Goal: Transaction & Acquisition: Complete application form

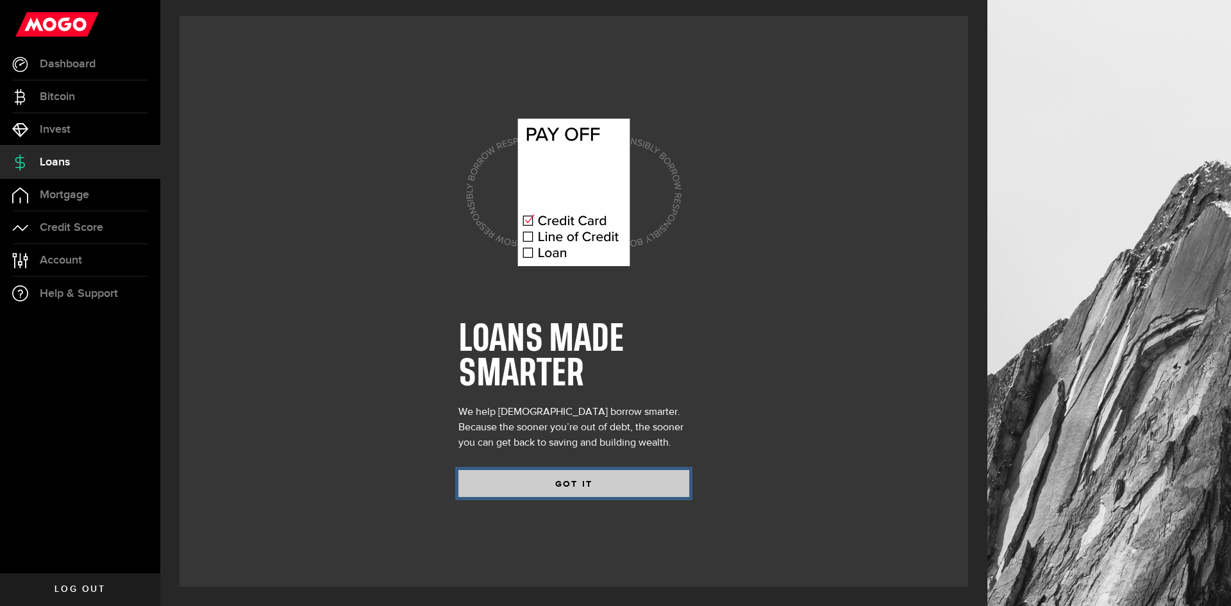
click at [600, 482] on button "GOT IT" at bounding box center [574, 483] width 231 height 27
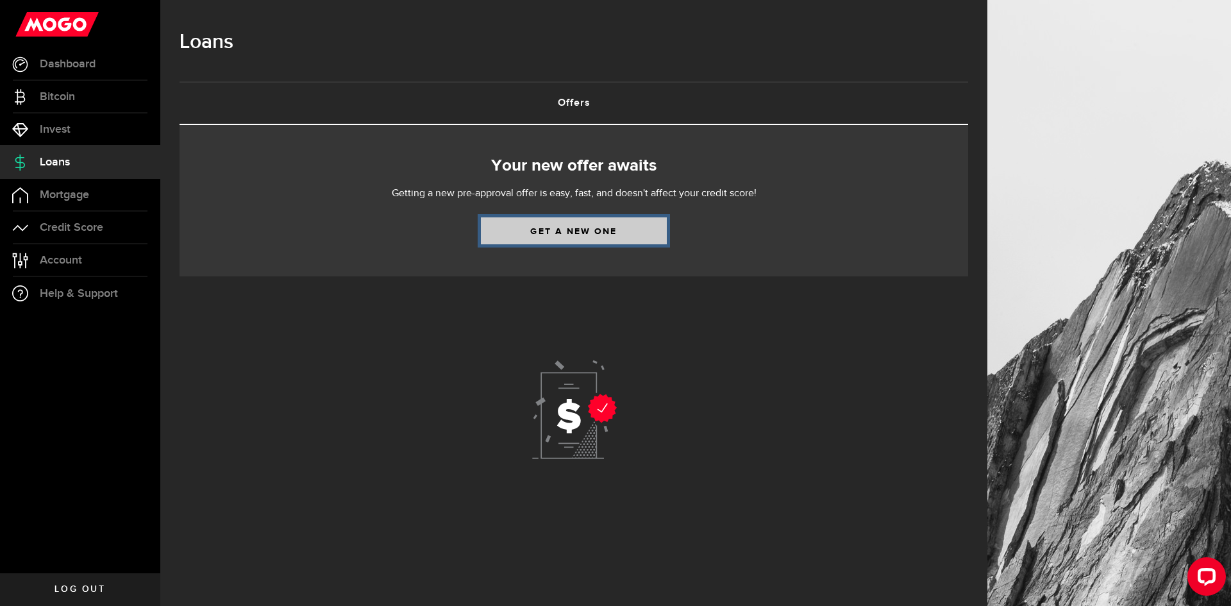
click at [546, 233] on link "Get a new one" at bounding box center [574, 230] width 186 height 27
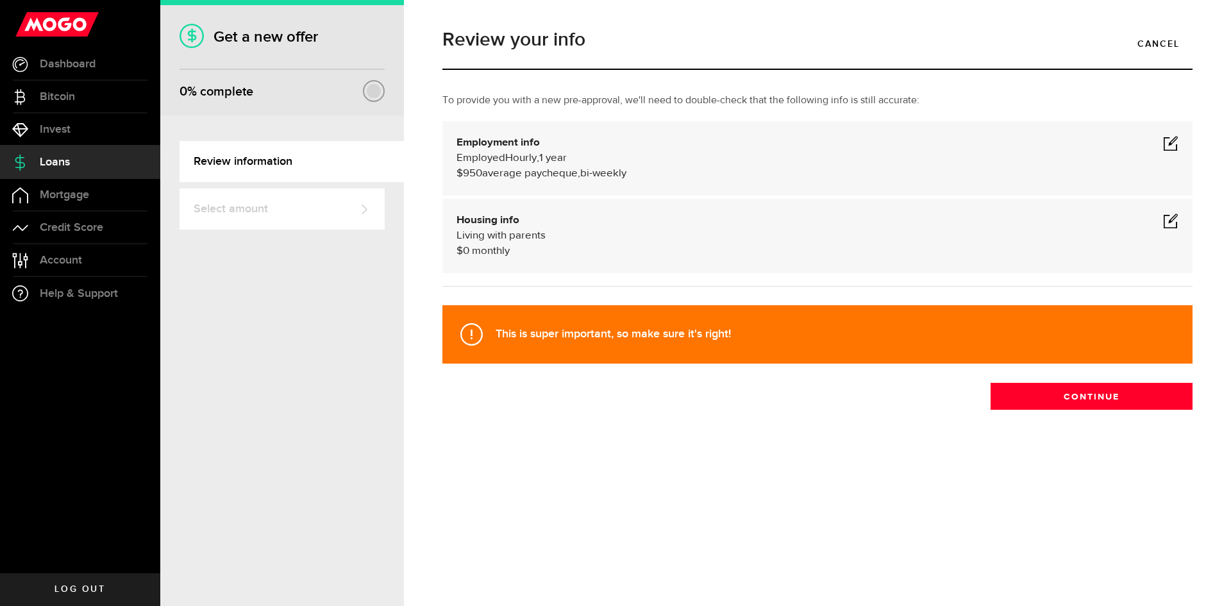
click at [1167, 144] on span at bounding box center [1170, 142] width 15 height 15
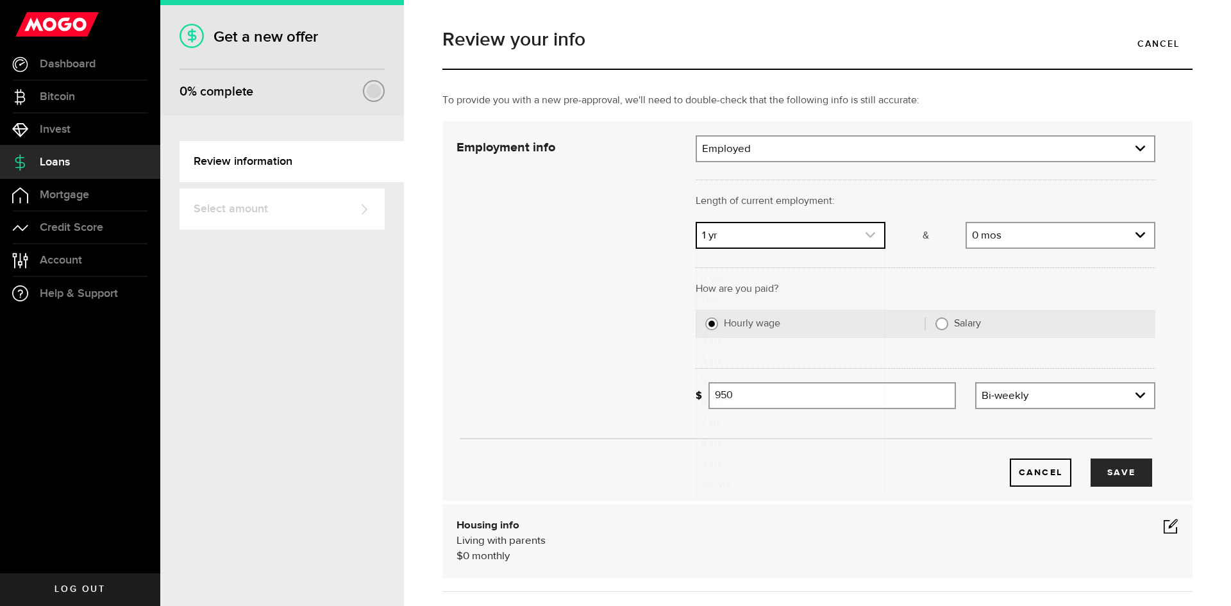
click at [821, 235] on link "expand select" at bounding box center [790, 235] width 187 height 24
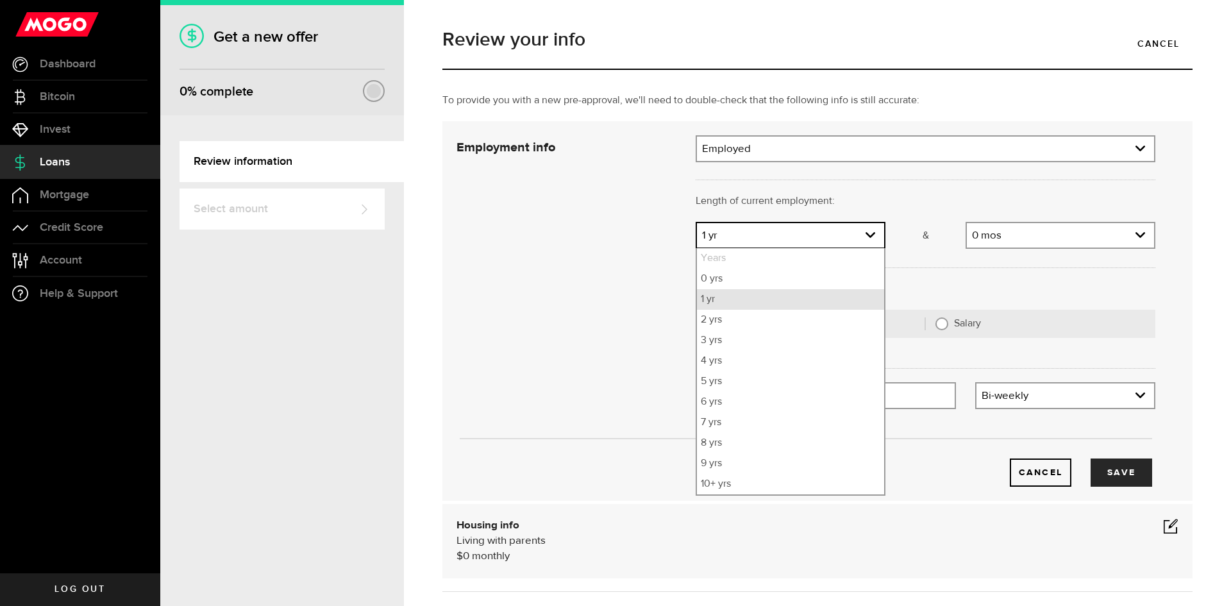
click at [741, 294] on li "1 yr" at bounding box center [790, 299] width 187 height 21
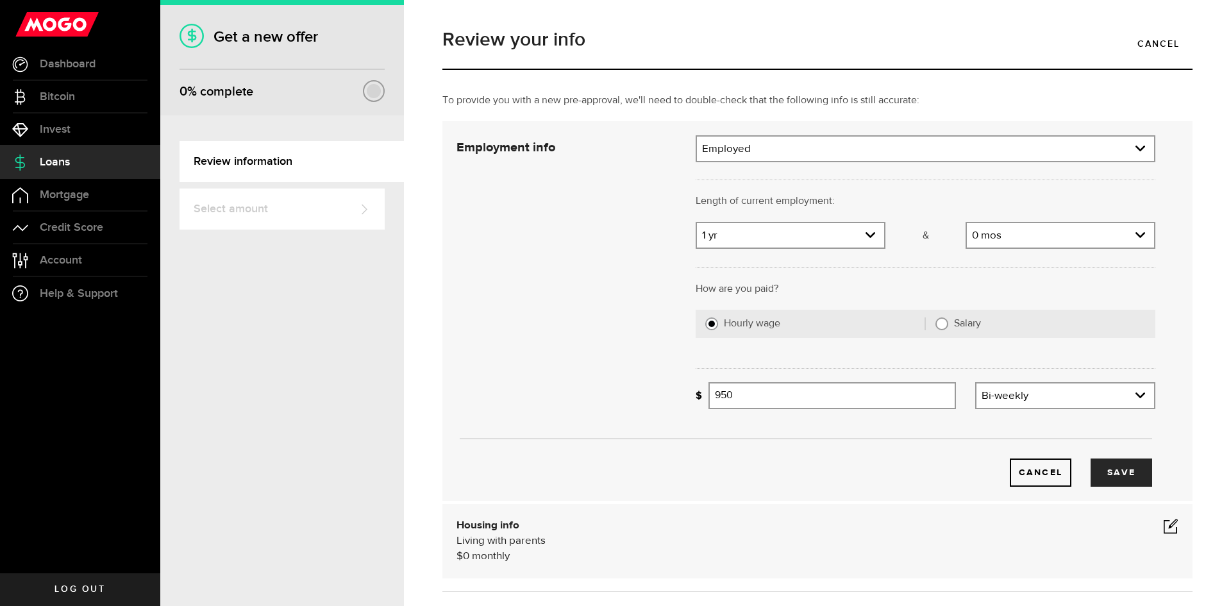
scroll to position [64, 0]
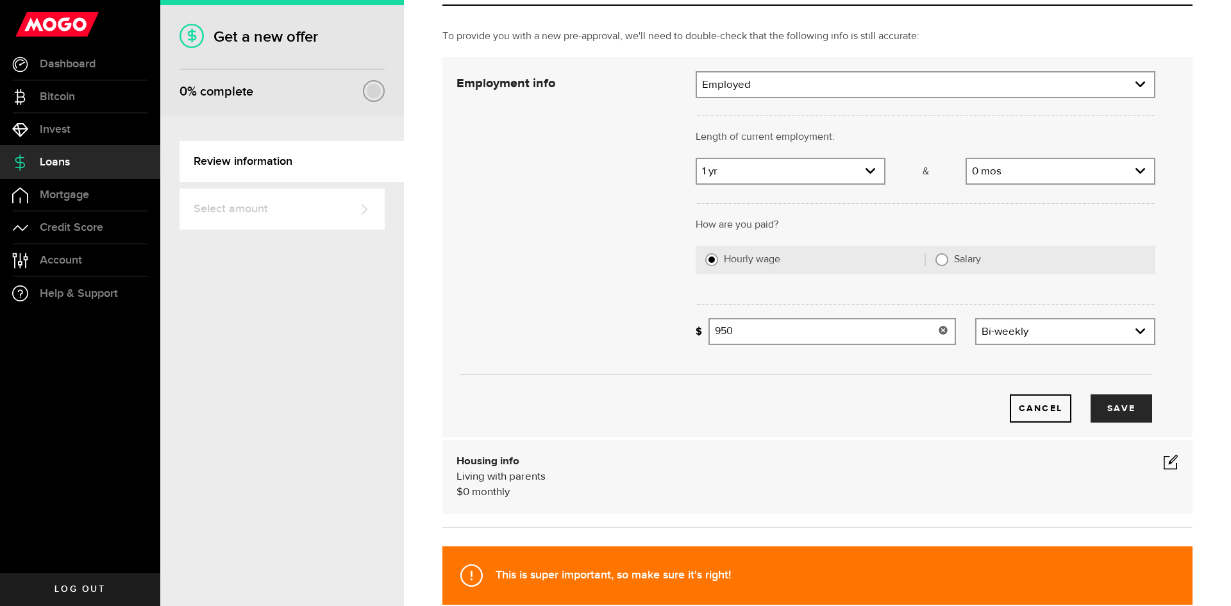
click at [769, 334] on input "950" at bounding box center [833, 331] width 248 height 27
type input "1,200"
click at [882, 374] on hr at bounding box center [806, 374] width 693 height 1
click at [1113, 414] on button "Save" at bounding box center [1122, 408] width 62 height 28
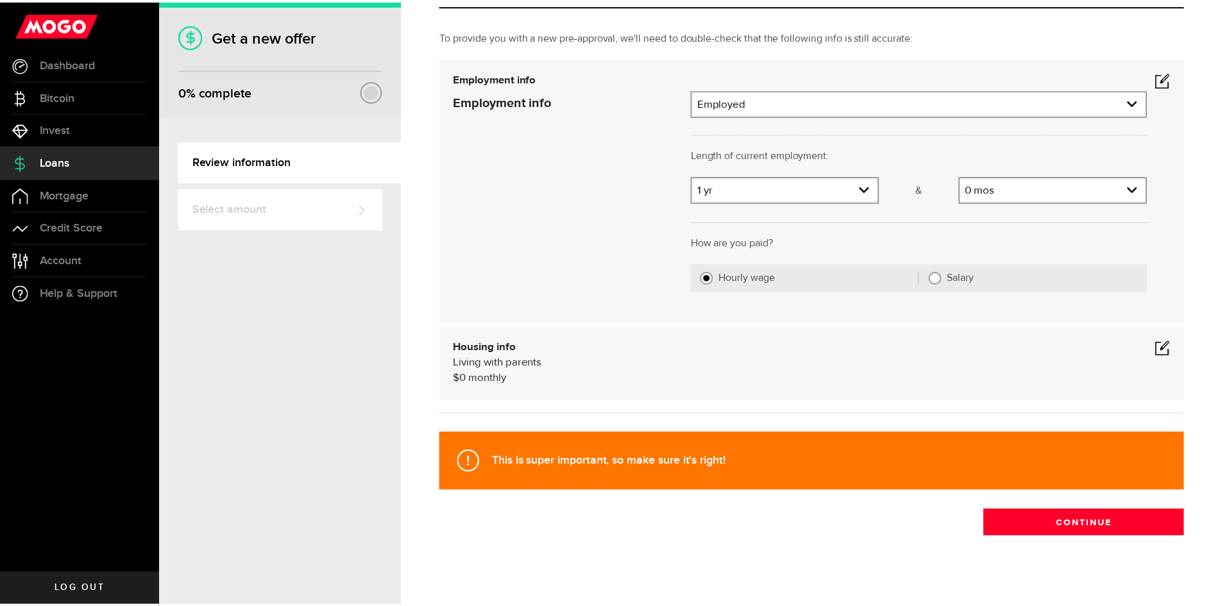
scroll to position [0, 0]
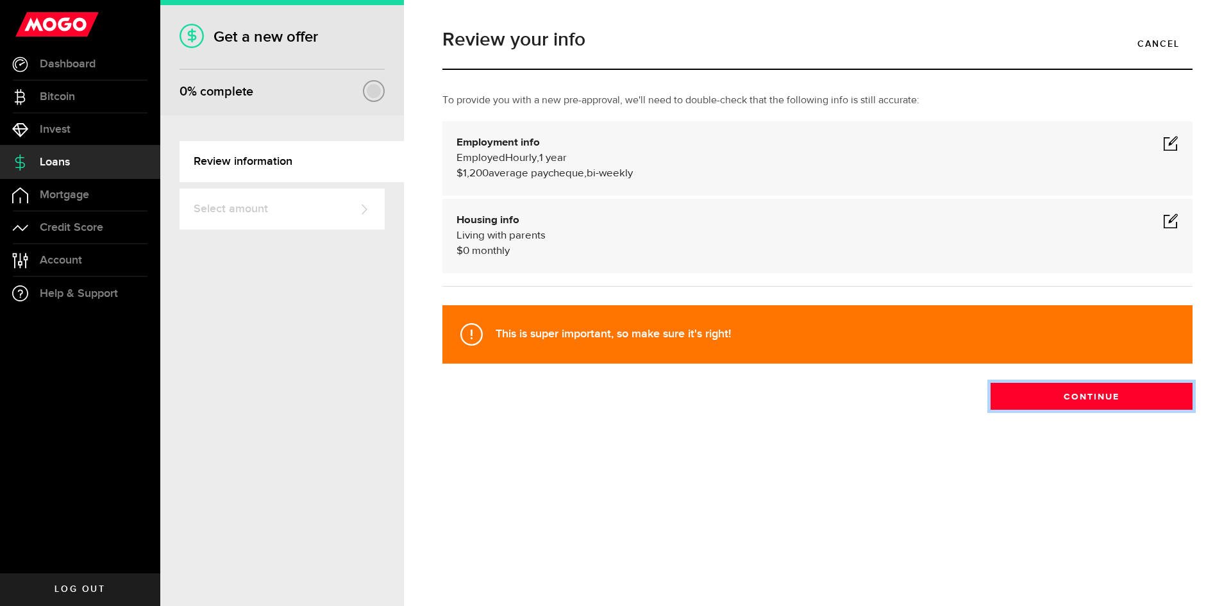
click at [1076, 396] on button "Continue" at bounding box center [1092, 396] width 202 height 27
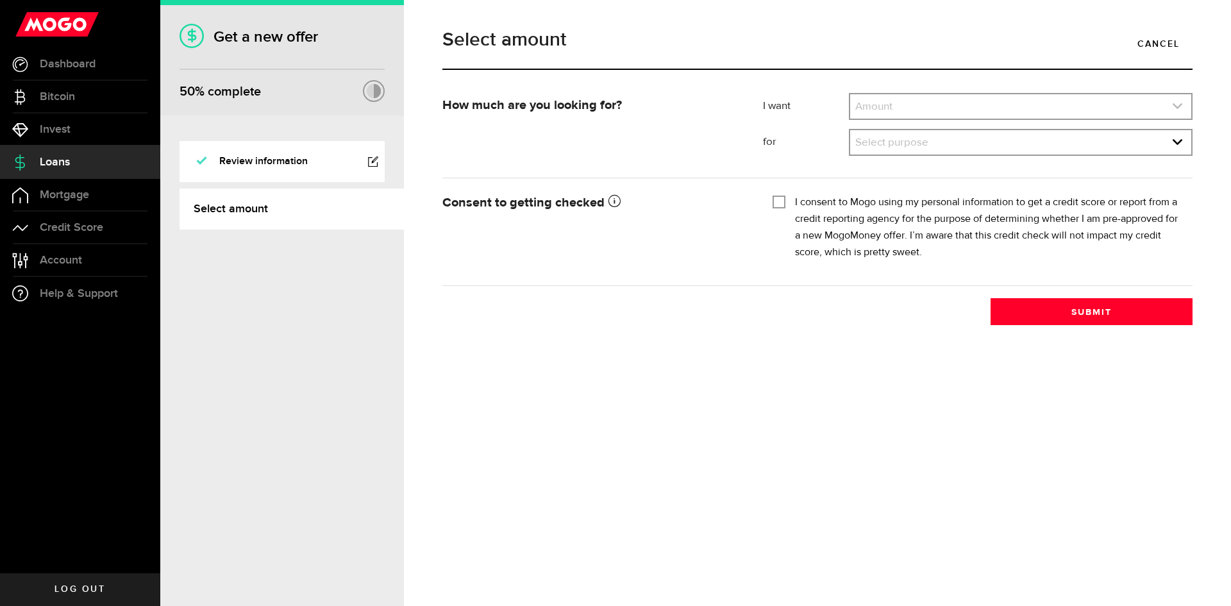
click at [886, 108] on link "expand select" at bounding box center [1020, 106] width 341 height 24
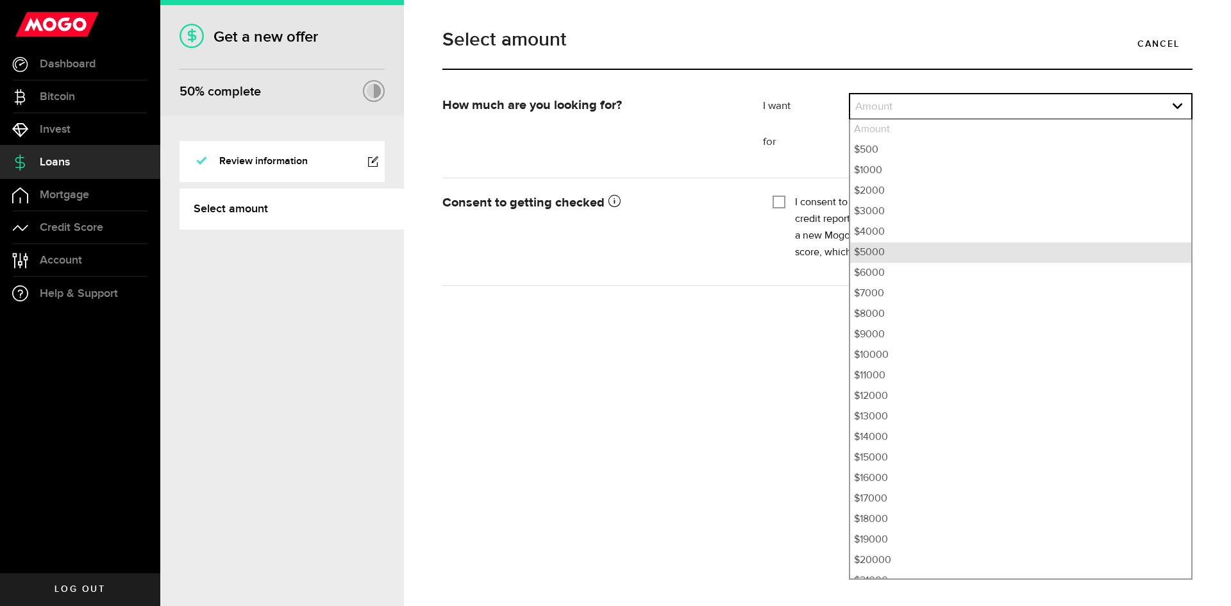
click at [879, 252] on li "$5000" at bounding box center [1020, 252] width 341 height 21
select select "5000"
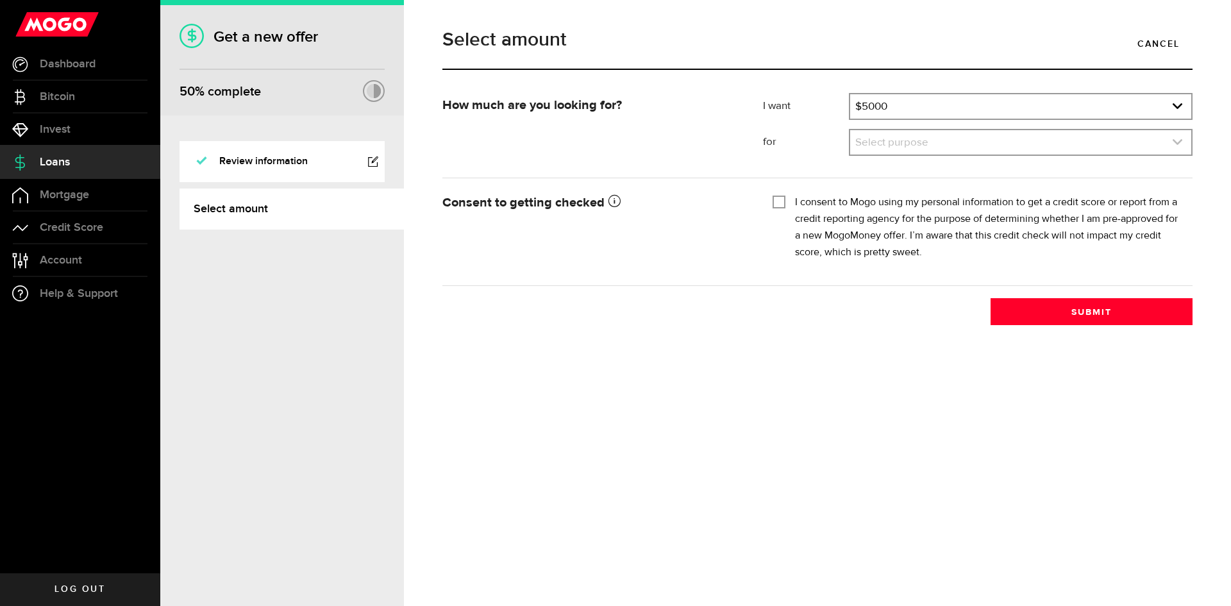
click at [931, 146] on link "expand select" at bounding box center [1020, 142] width 341 height 24
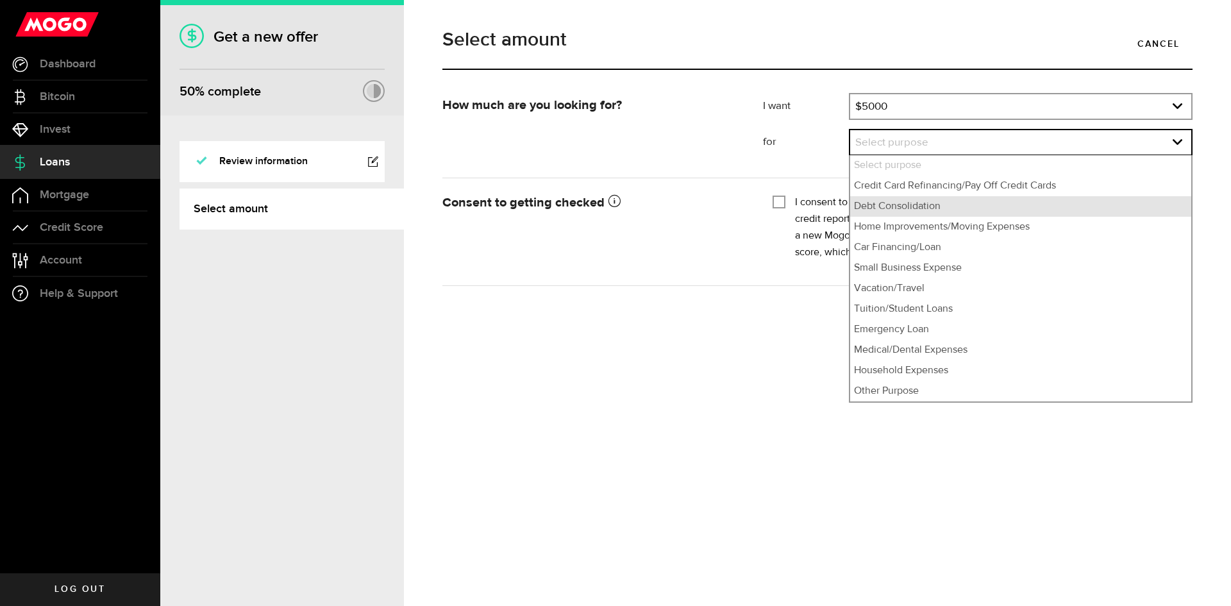
click at [926, 207] on li "Debt Consolidation" at bounding box center [1020, 206] width 341 height 21
select select "Debt Consolidation"
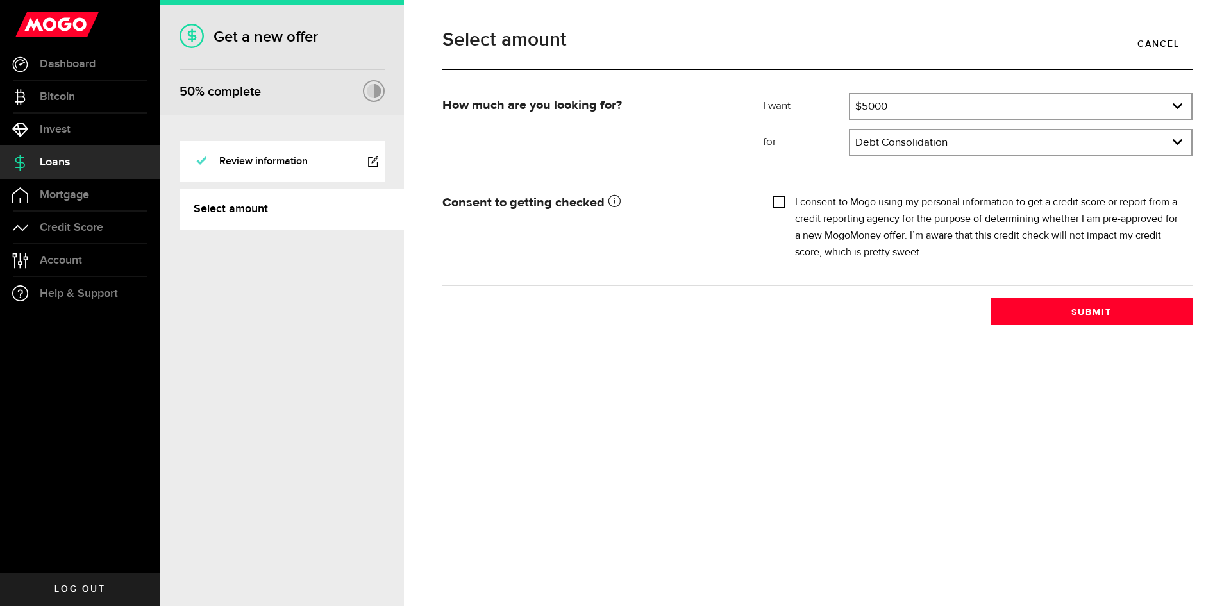
click at [781, 205] on input "I consent to Mogo using my personal information to get a credit score or report…" at bounding box center [779, 200] width 13 height 13
checkbox input "true"
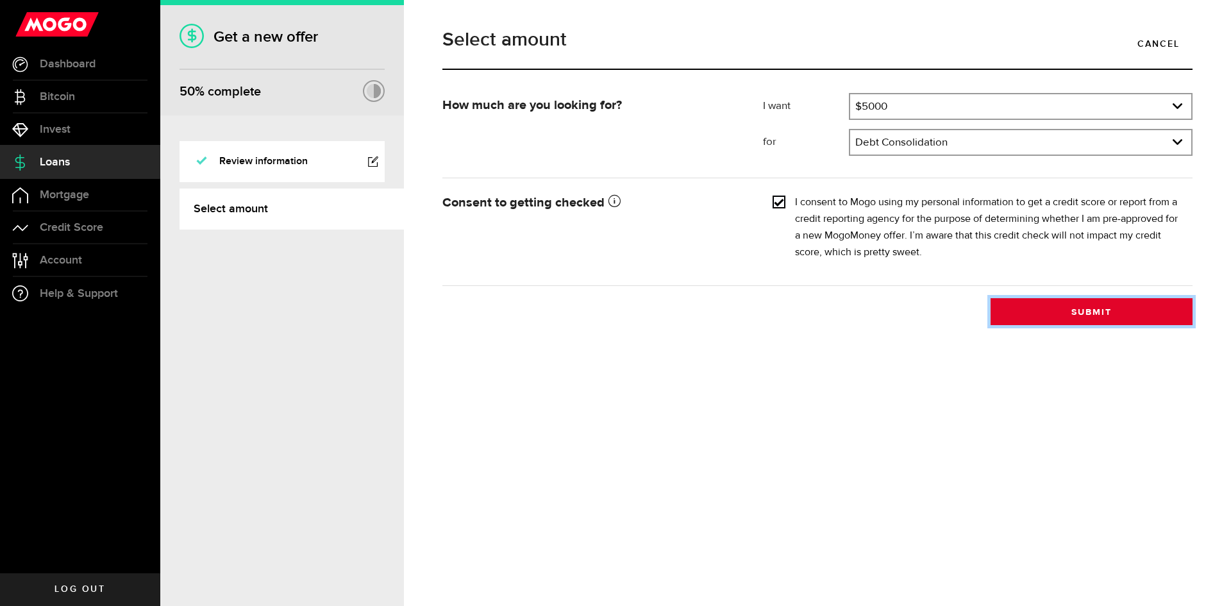
click at [1028, 301] on button "Submit" at bounding box center [1092, 311] width 202 height 27
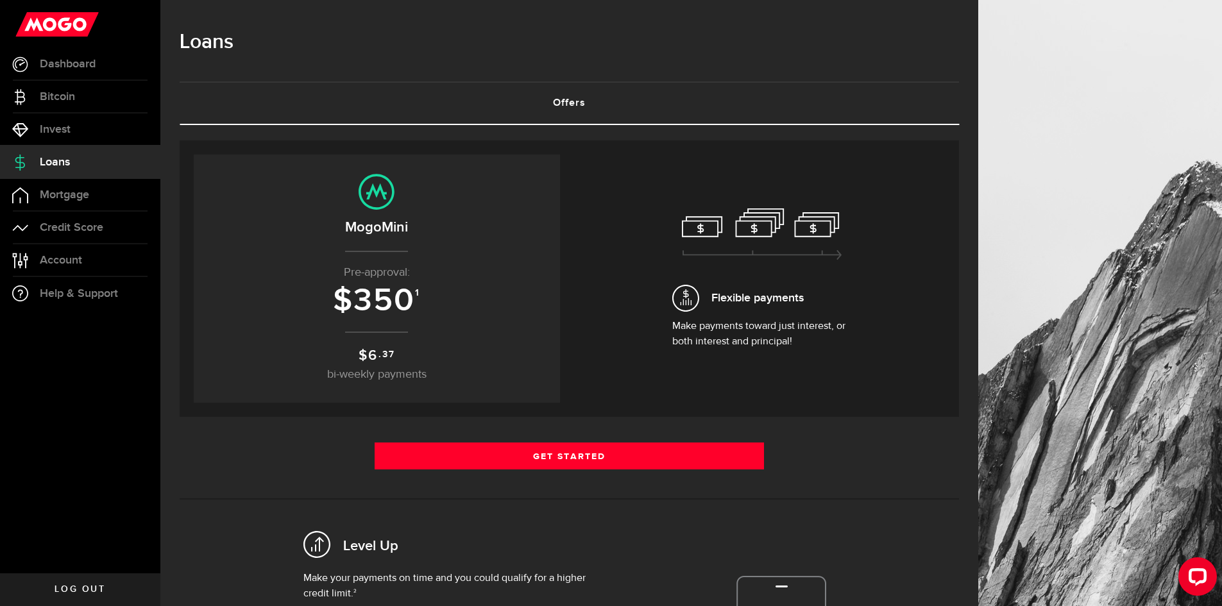
scroll to position [128, 0]
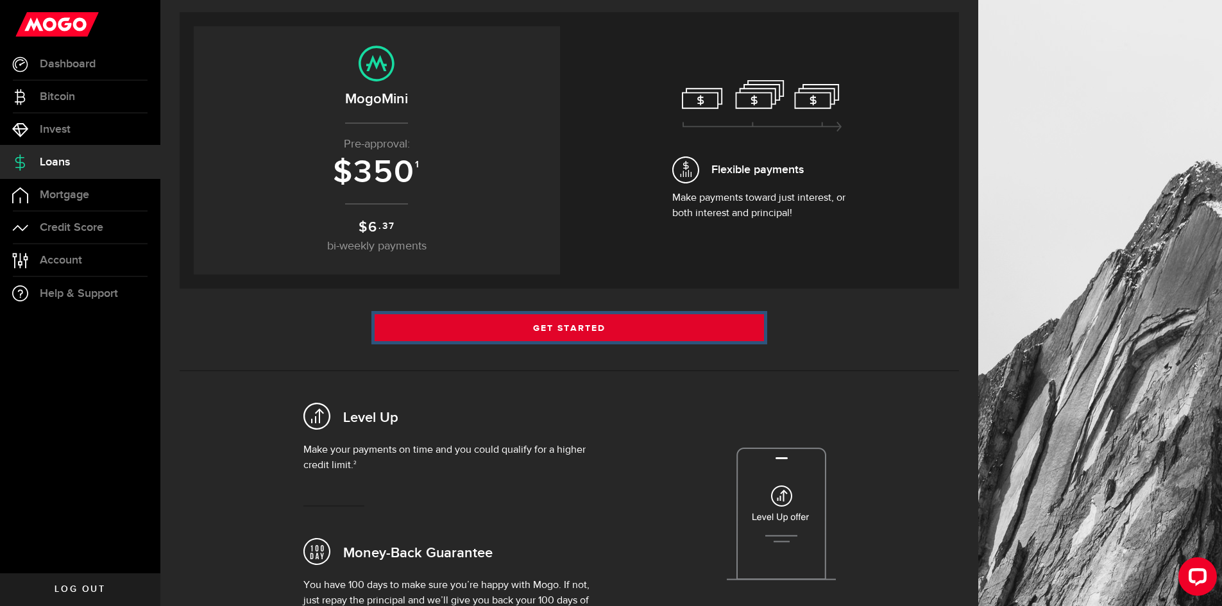
click at [604, 325] on link "Get Started" at bounding box center [570, 327] width 390 height 27
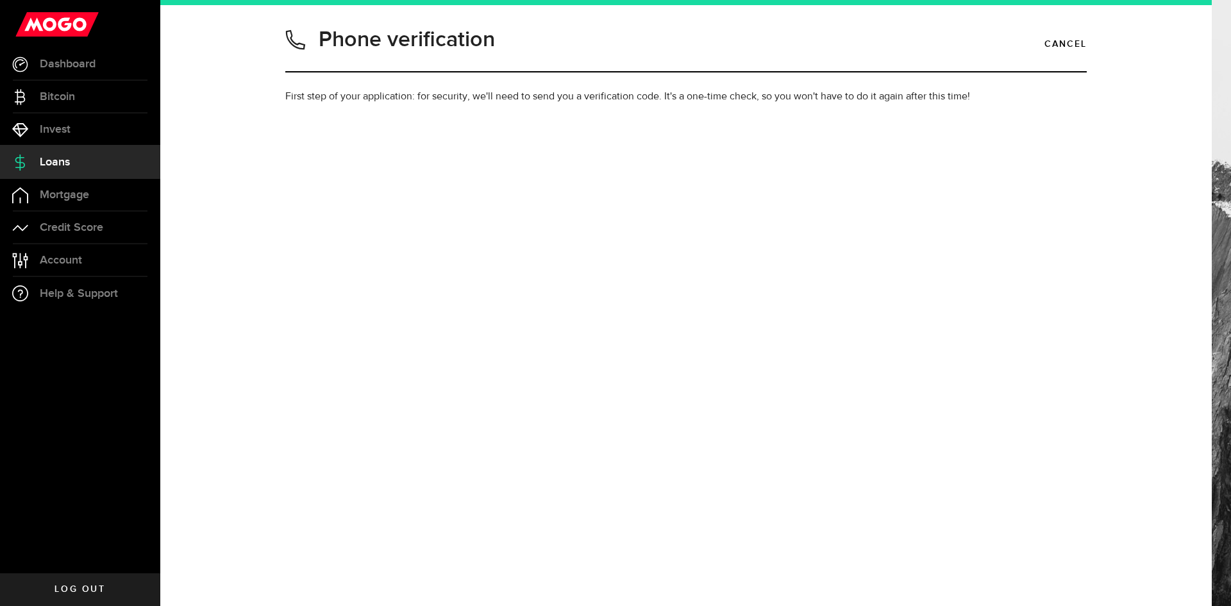
type input "6475734675"
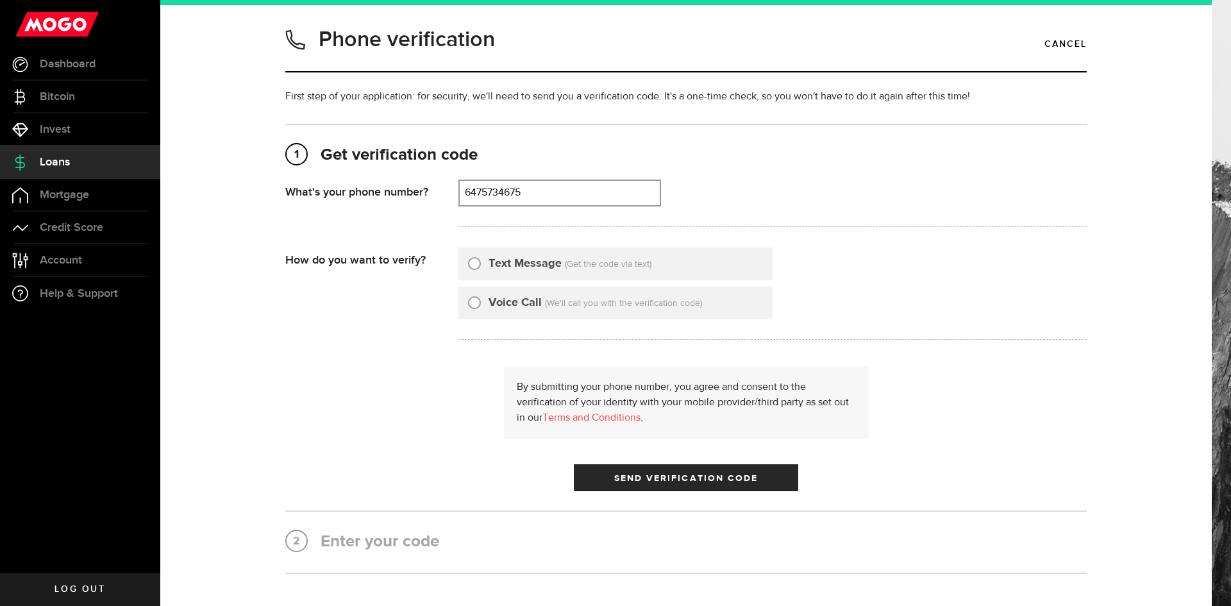
click at [473, 264] on input "Text Message" at bounding box center [474, 261] width 13 height 13
radio input "true"
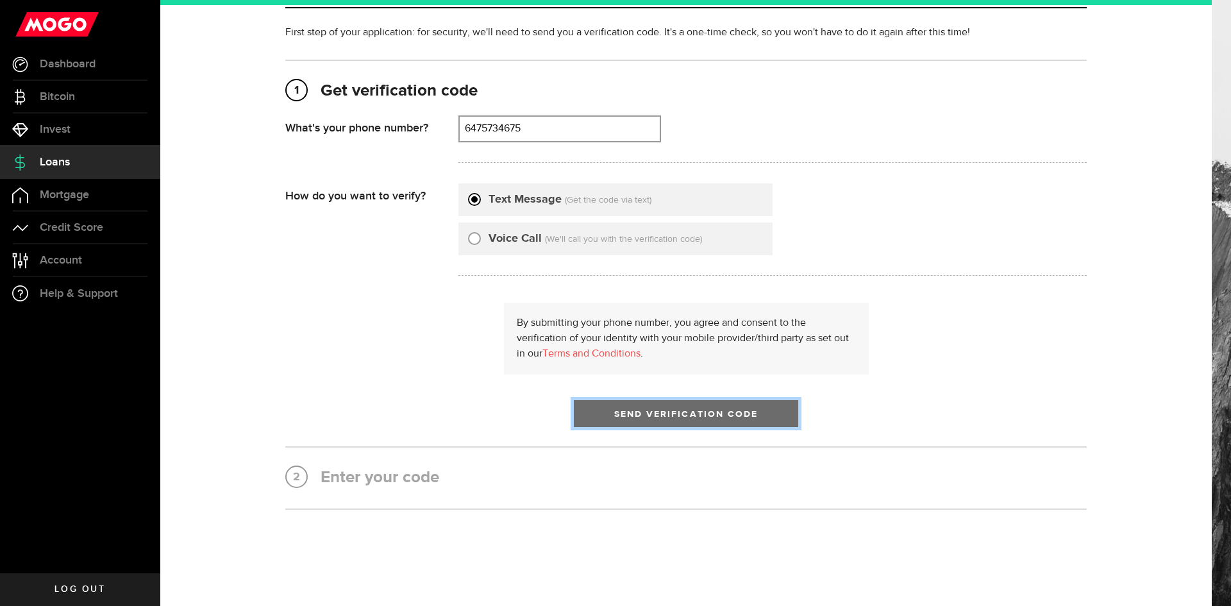
click at [662, 418] on span "Send Verification Code" at bounding box center [686, 414] width 144 height 9
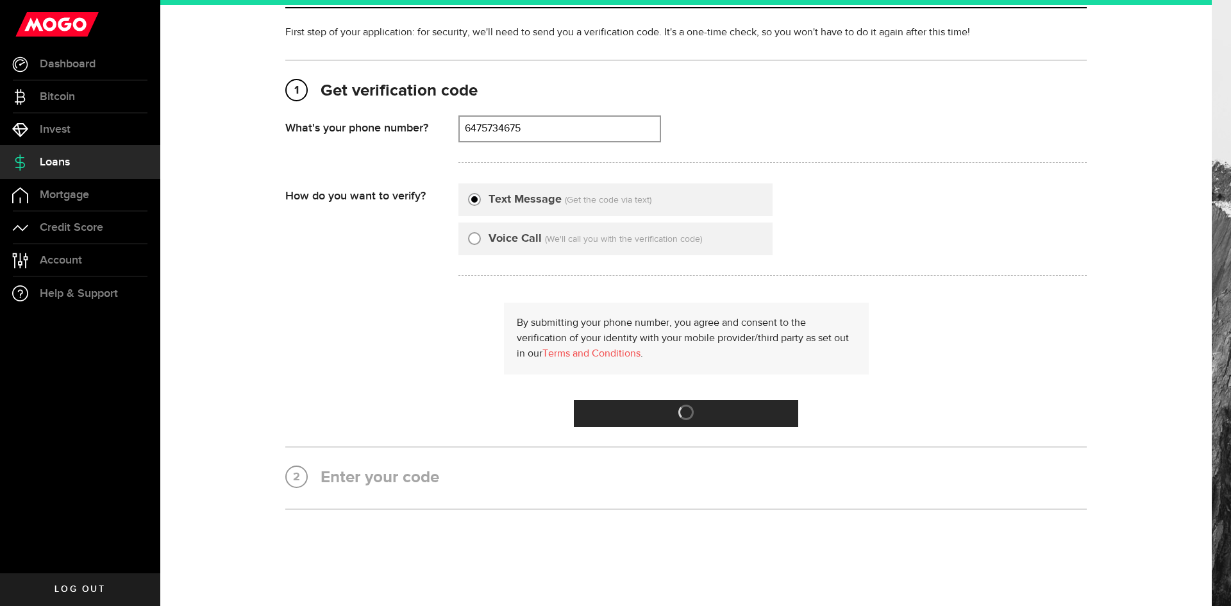
scroll to position [0, 0]
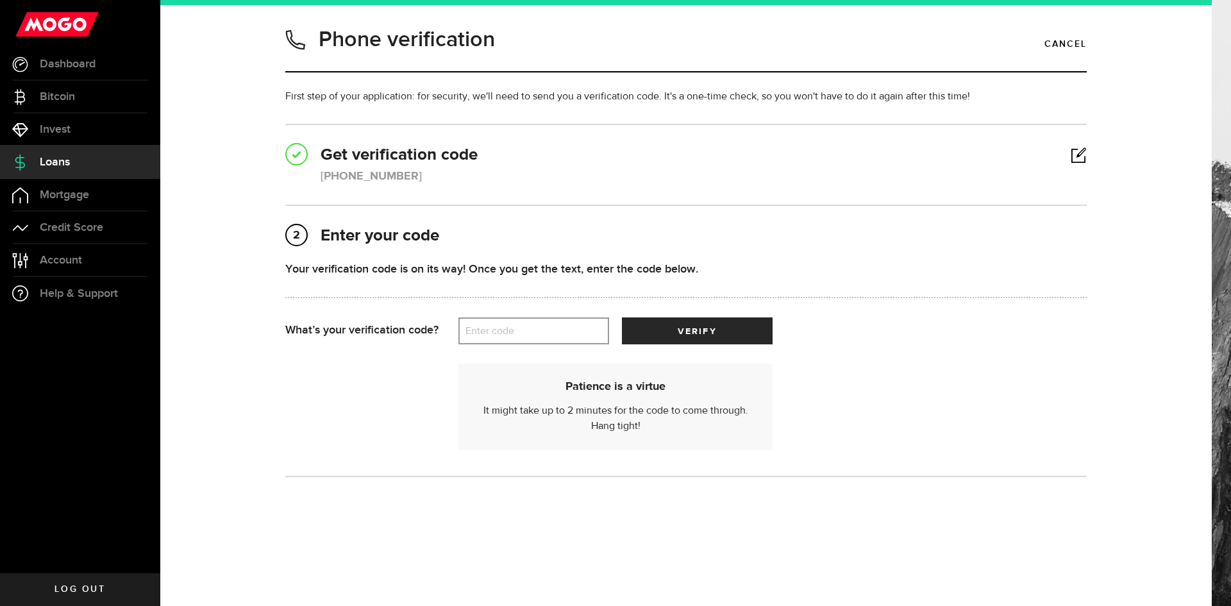
click at [503, 323] on label "Enter code" at bounding box center [534, 331] width 151 height 26
click at [503, 323] on input "Enter code" at bounding box center [534, 330] width 151 height 27
click at [668, 315] on div "Your verification code is on its way! Once you get the text, enter the code bel…" at bounding box center [686, 288] width 802 height 57
click at [669, 326] on button "verify" at bounding box center [697, 330] width 151 height 27
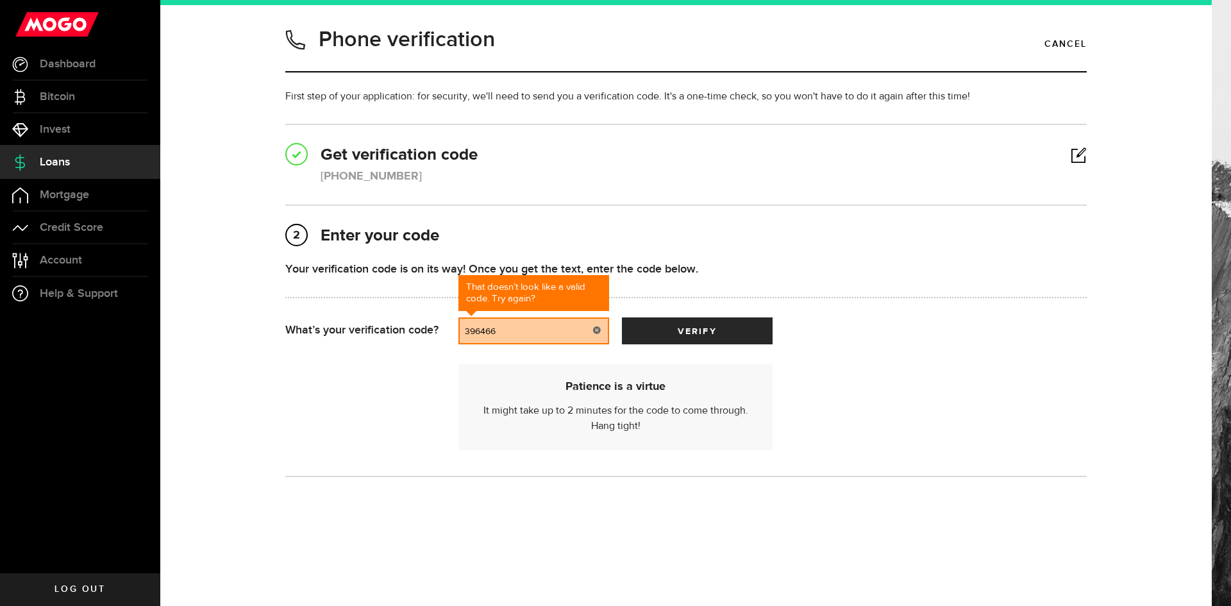
click at [481, 331] on input "396466" at bounding box center [534, 330] width 151 height 27
type input "39466"
click at [622, 317] on button "verify" at bounding box center [697, 330] width 151 height 27
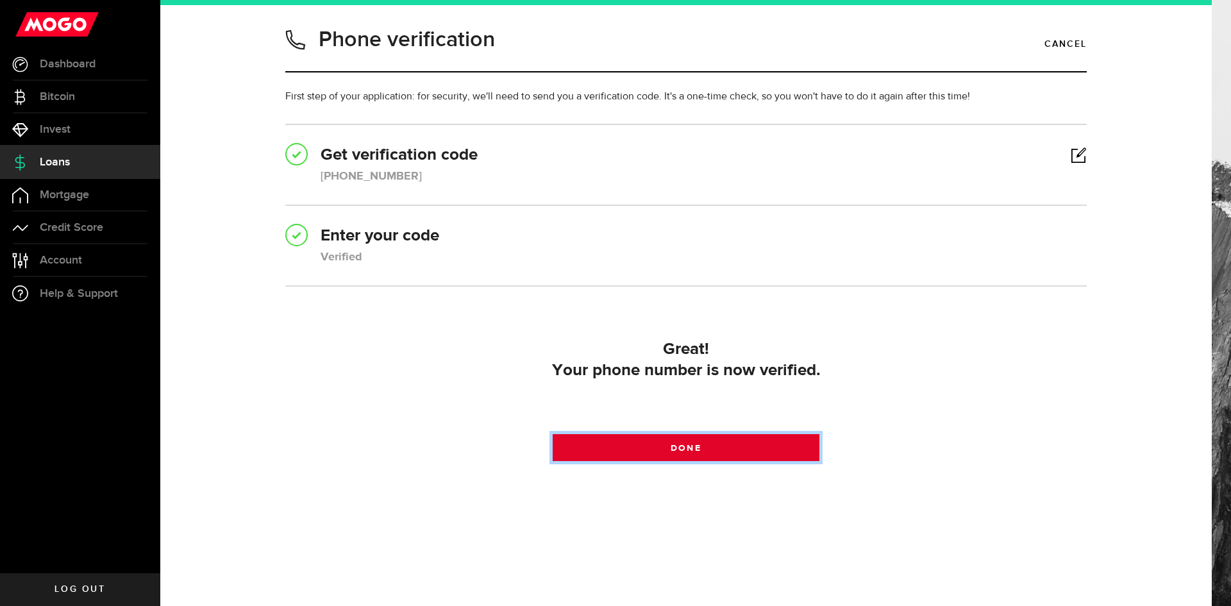
click at [718, 449] on link "Done" at bounding box center [686, 447] width 267 height 27
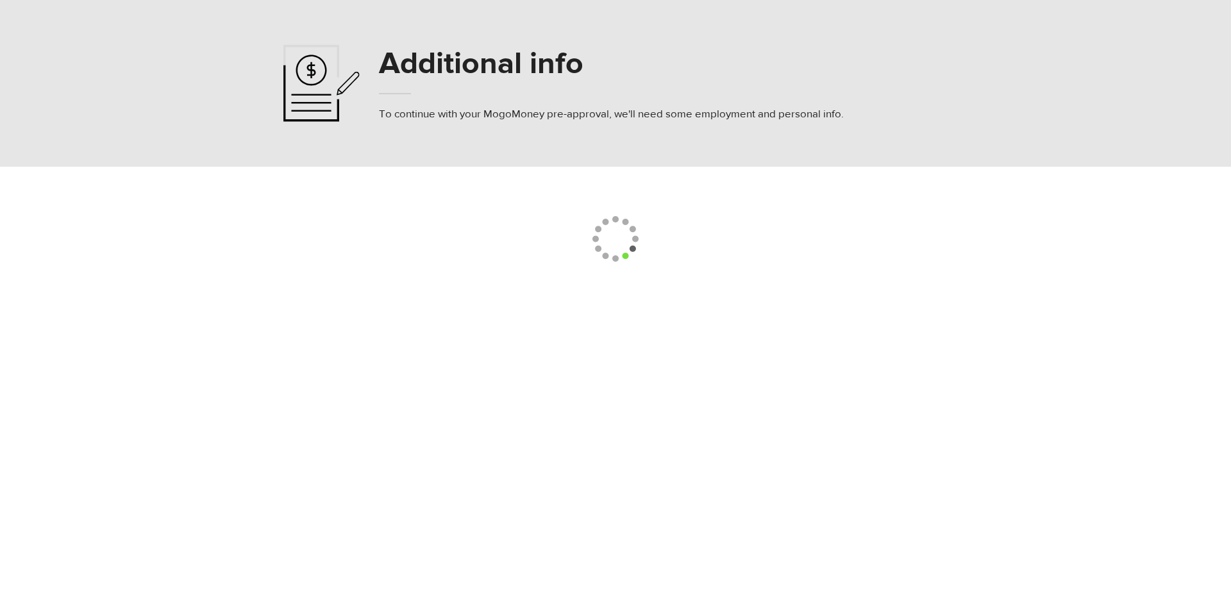
select select
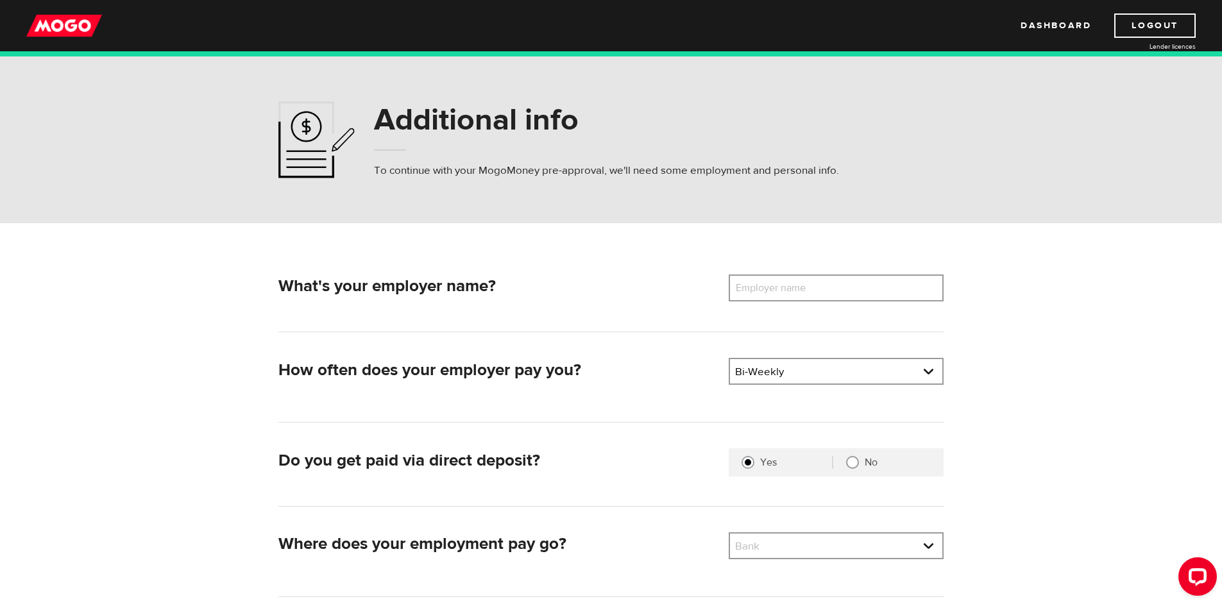
click at [771, 291] on label "Employer name" at bounding box center [780, 288] width 103 height 27
click at [771, 291] on input "Employer name" at bounding box center [836, 288] width 215 height 27
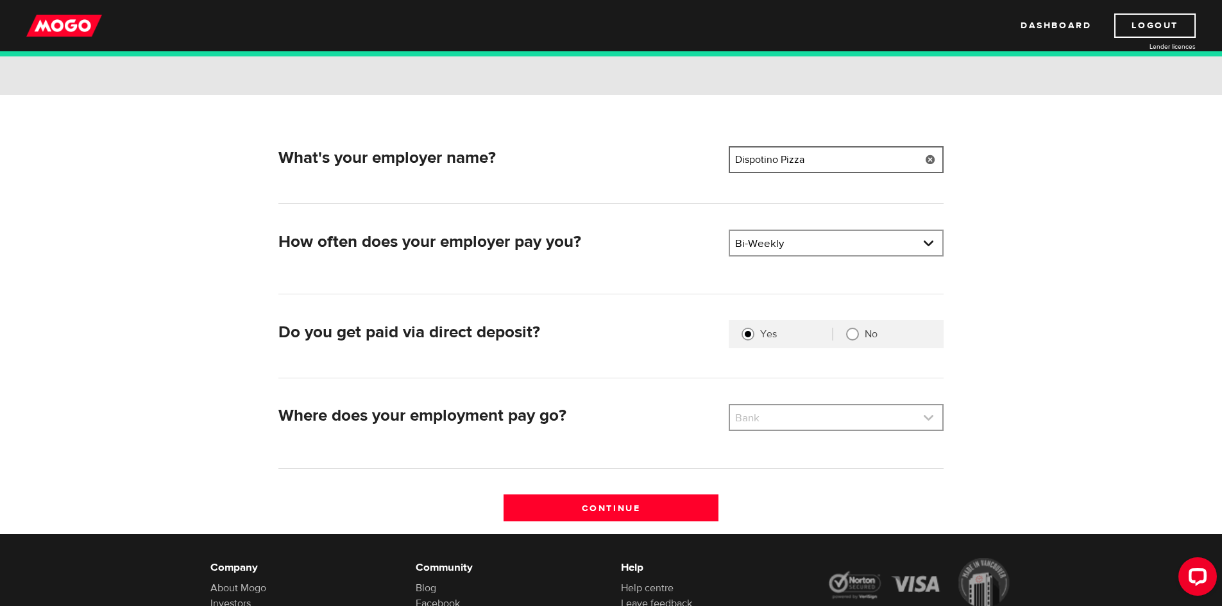
type input "Dispotino Pizza"
click at [758, 418] on link at bounding box center [836, 417] width 212 height 24
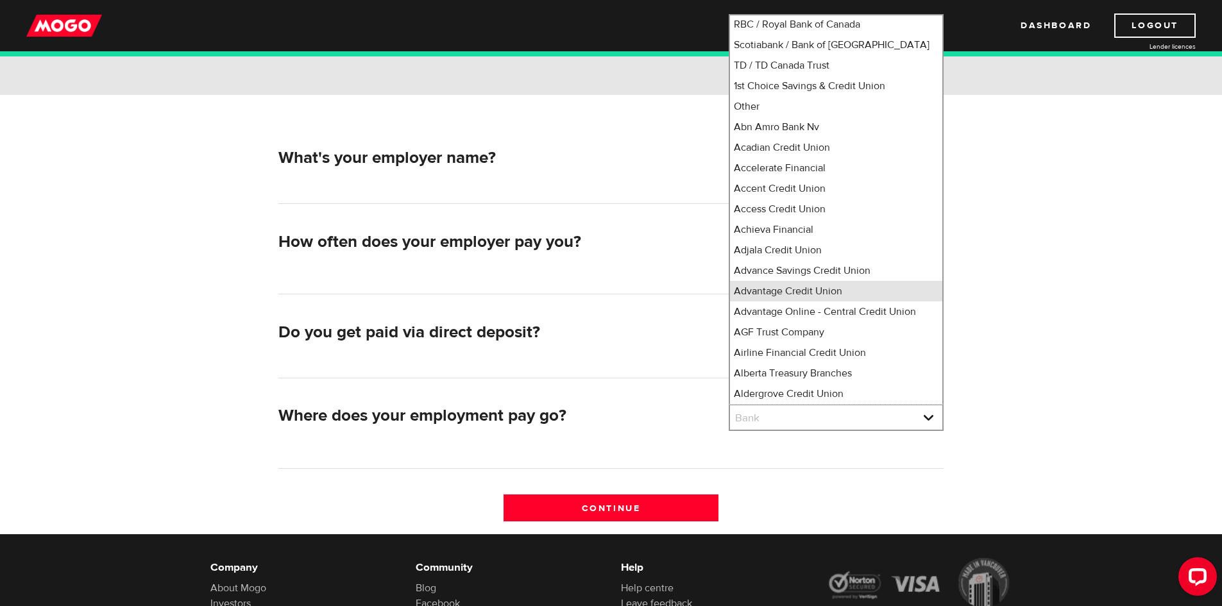
scroll to position [0, 0]
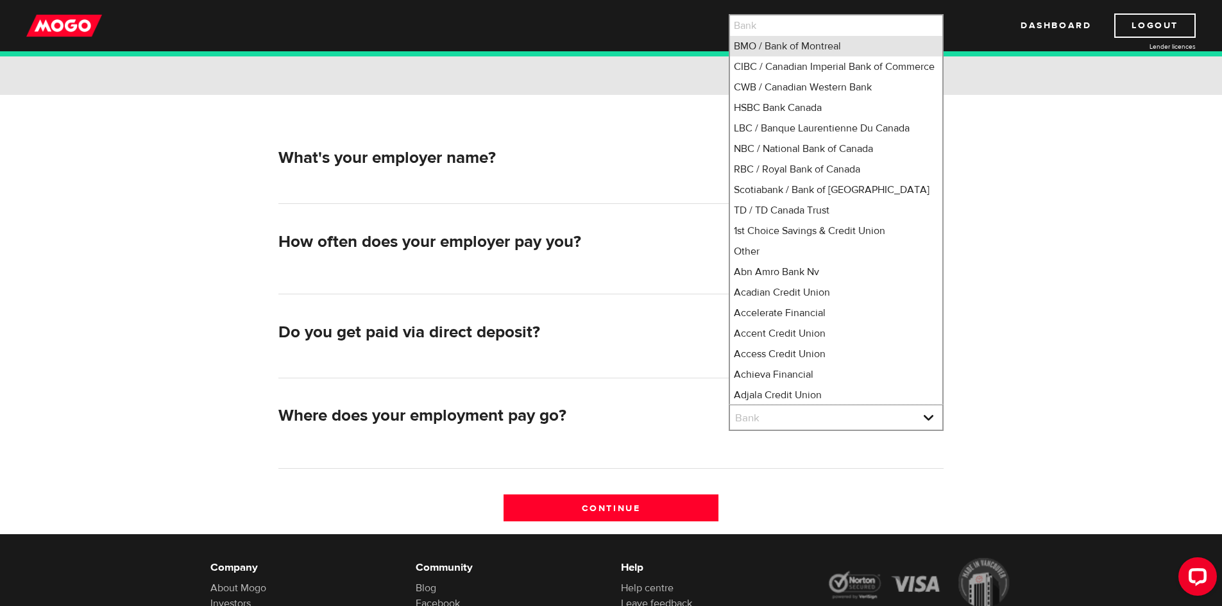
click at [749, 47] on li "BMO / Bank of Montreal" at bounding box center [836, 46] width 212 height 21
select select "1"
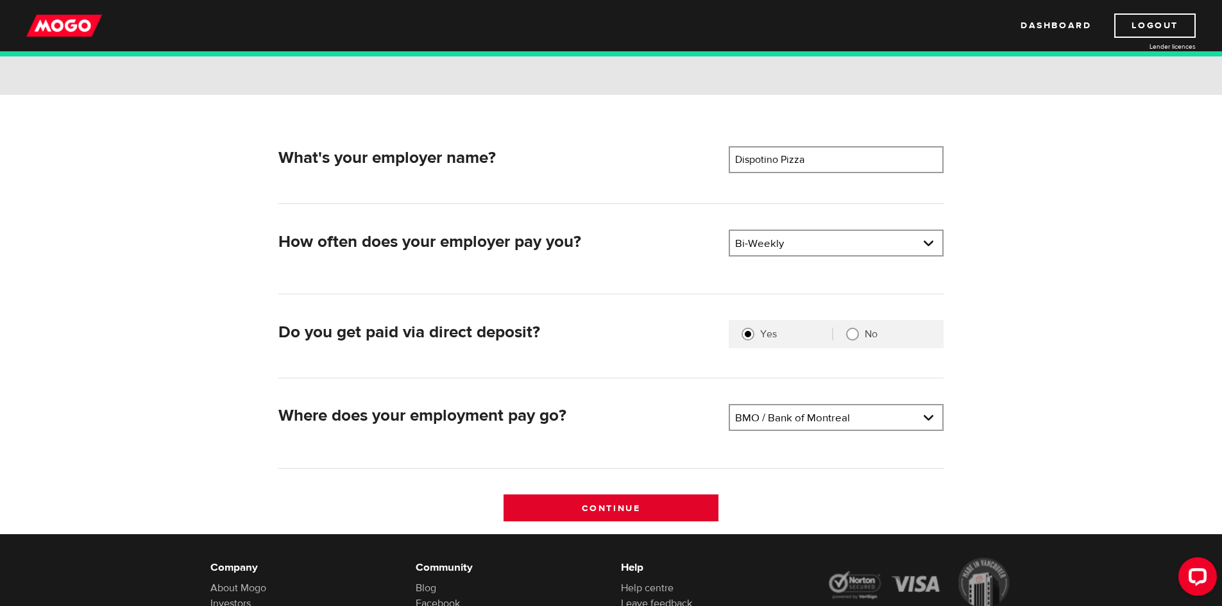
click at [637, 510] on input "Continue" at bounding box center [610, 508] width 215 height 27
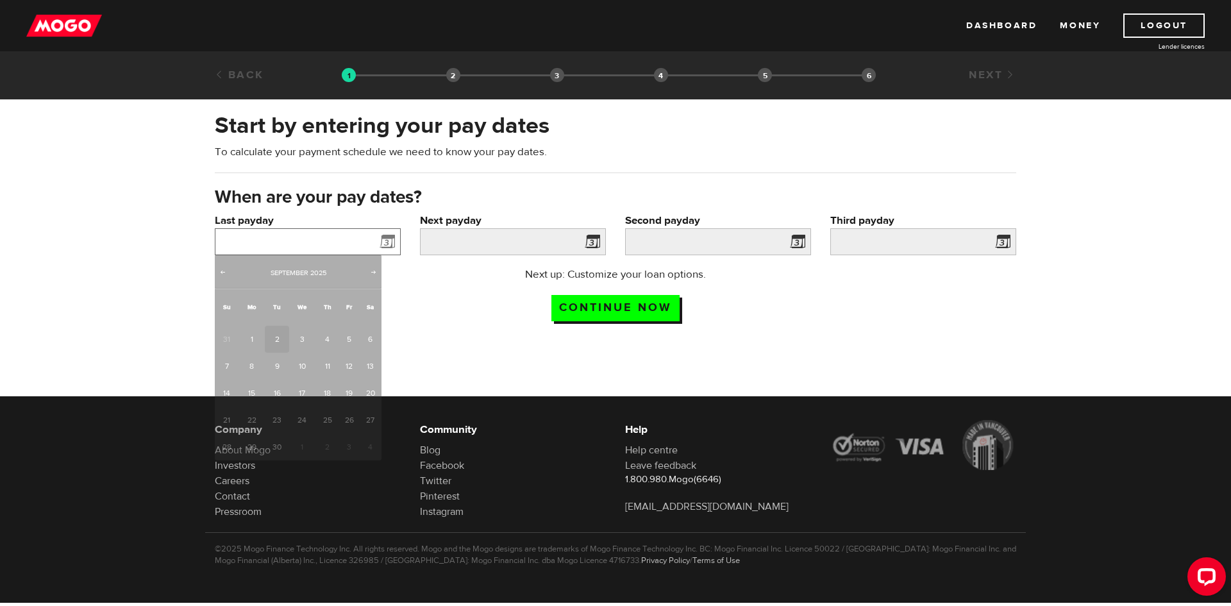
click at [302, 241] on input "Last payday" at bounding box center [308, 241] width 186 height 27
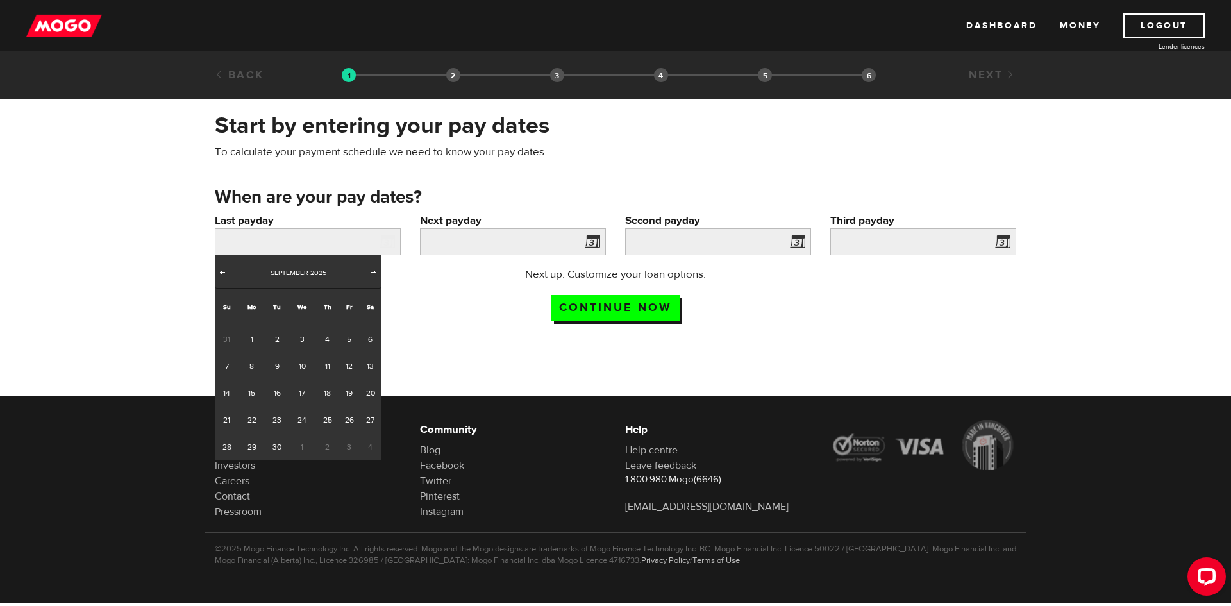
click at [222, 274] on span "Prev" at bounding box center [222, 272] width 10 height 10
click at [351, 450] on link "29" at bounding box center [349, 447] width 20 height 27
type input "[DATE]"
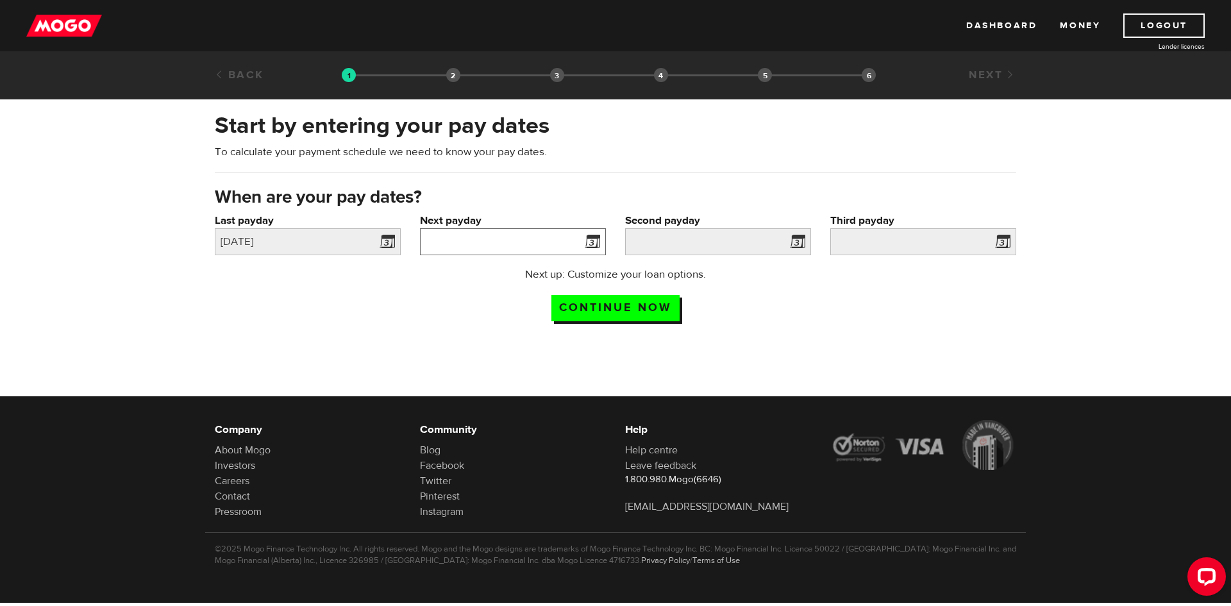
click at [477, 247] on input "Next payday" at bounding box center [513, 241] width 186 height 27
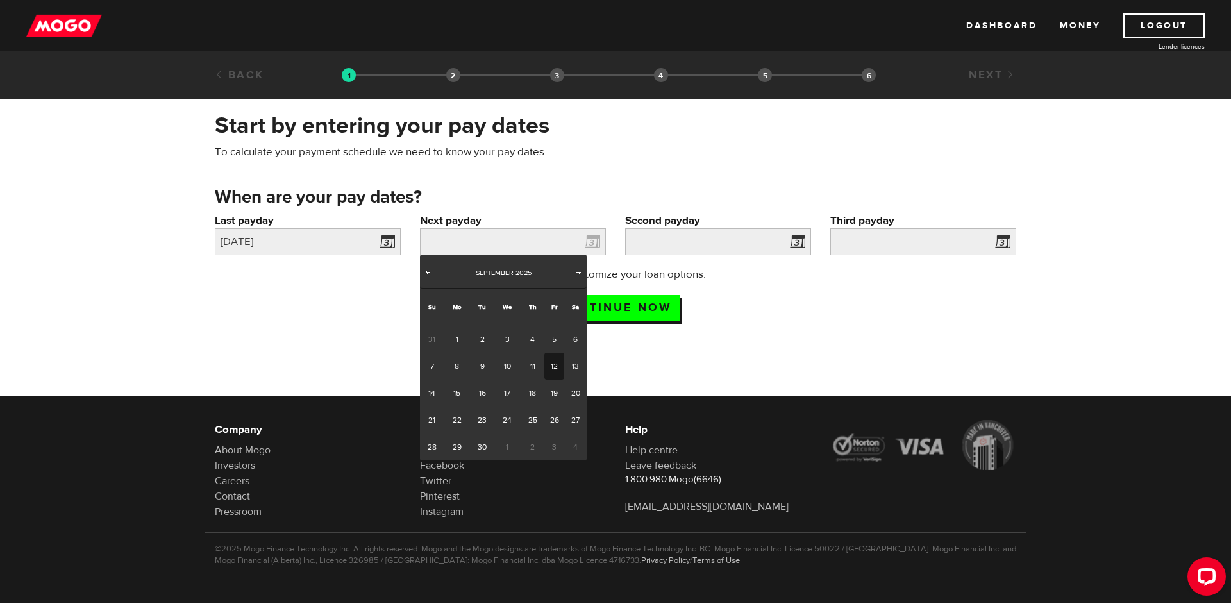
click at [554, 365] on link "12" at bounding box center [555, 366] width 20 height 27
type input "[DATE]"
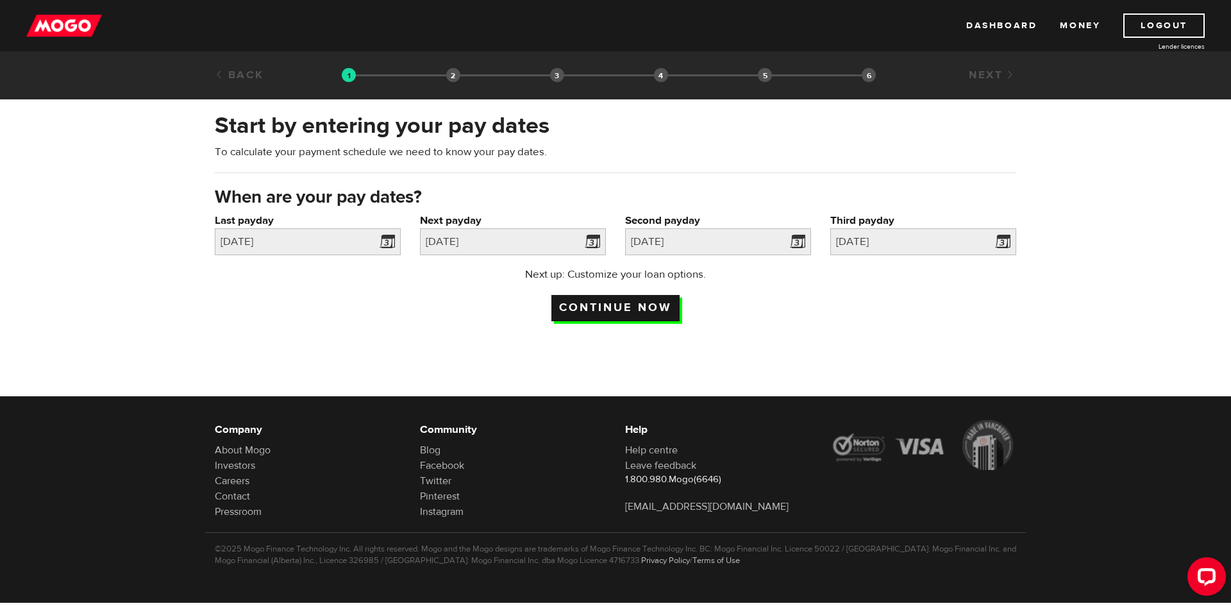
click at [649, 310] on input "Continue now" at bounding box center [616, 308] width 128 height 26
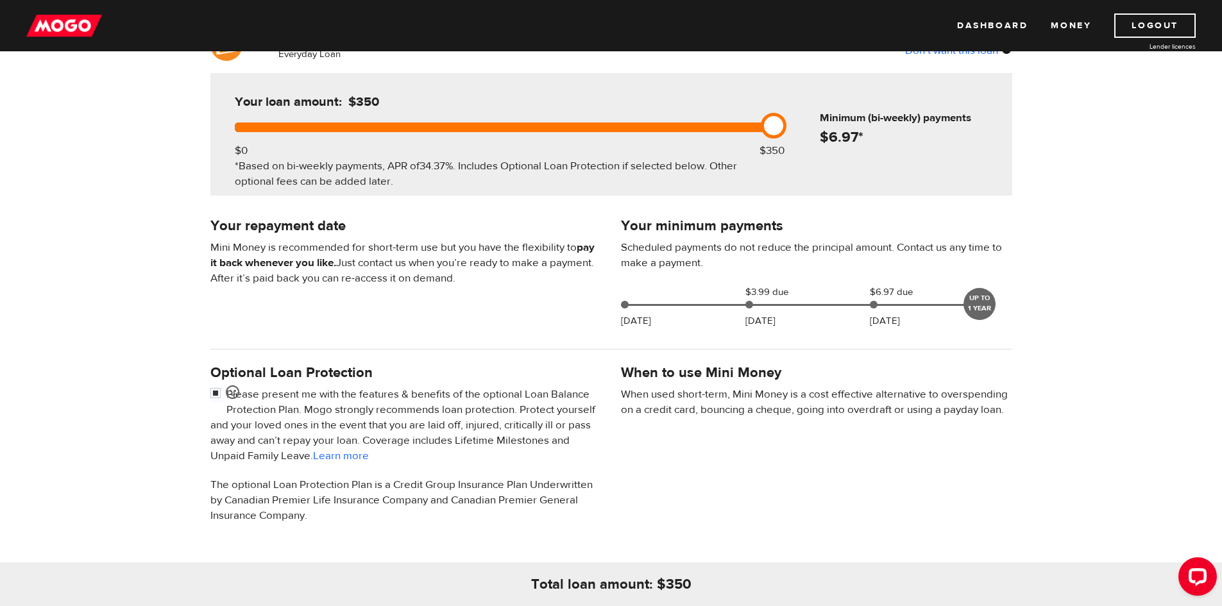
scroll to position [192, 0]
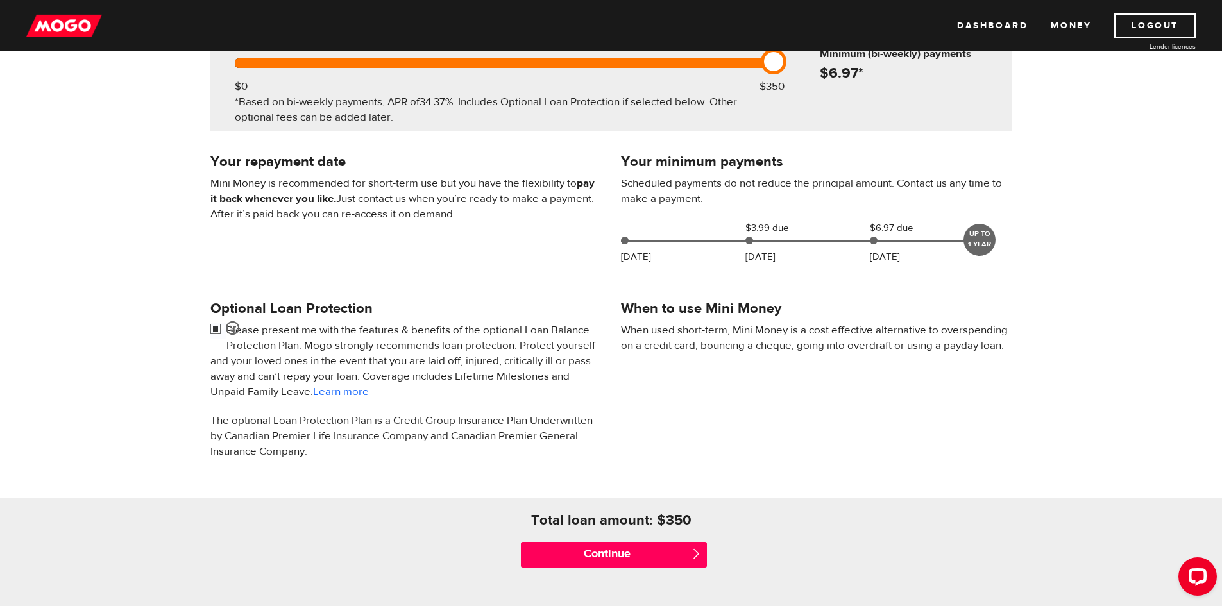
click at [214, 327] on input "checkbox" at bounding box center [218, 331] width 16 height 16
checkbox input "false"
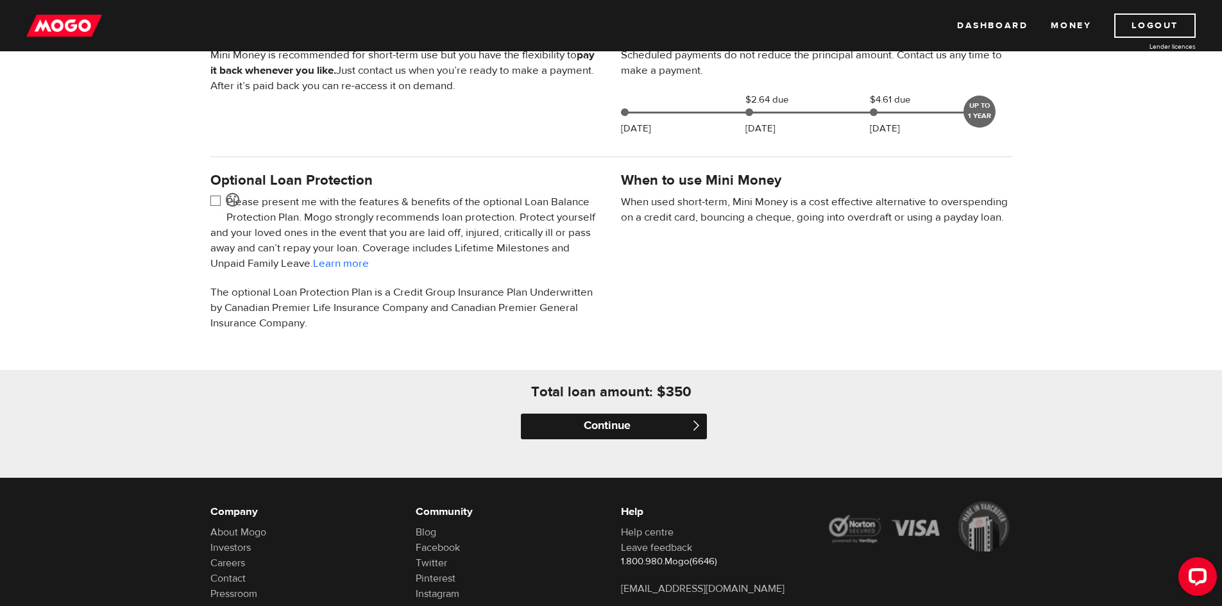
click at [650, 414] on input "Continue" at bounding box center [614, 427] width 186 height 26
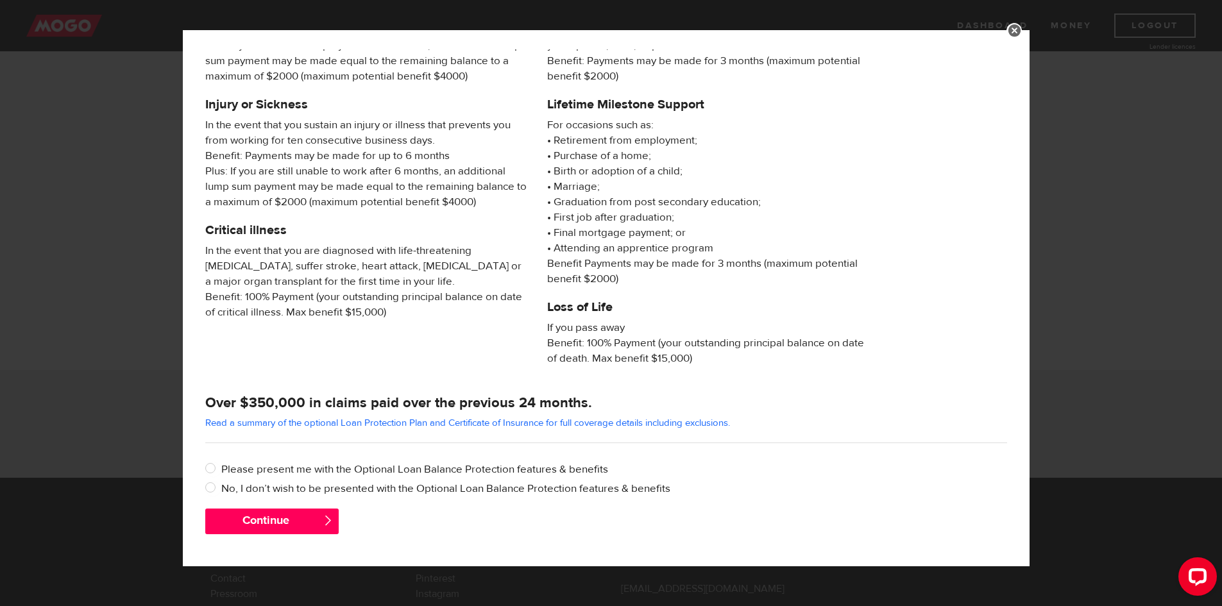
scroll to position [402, 0]
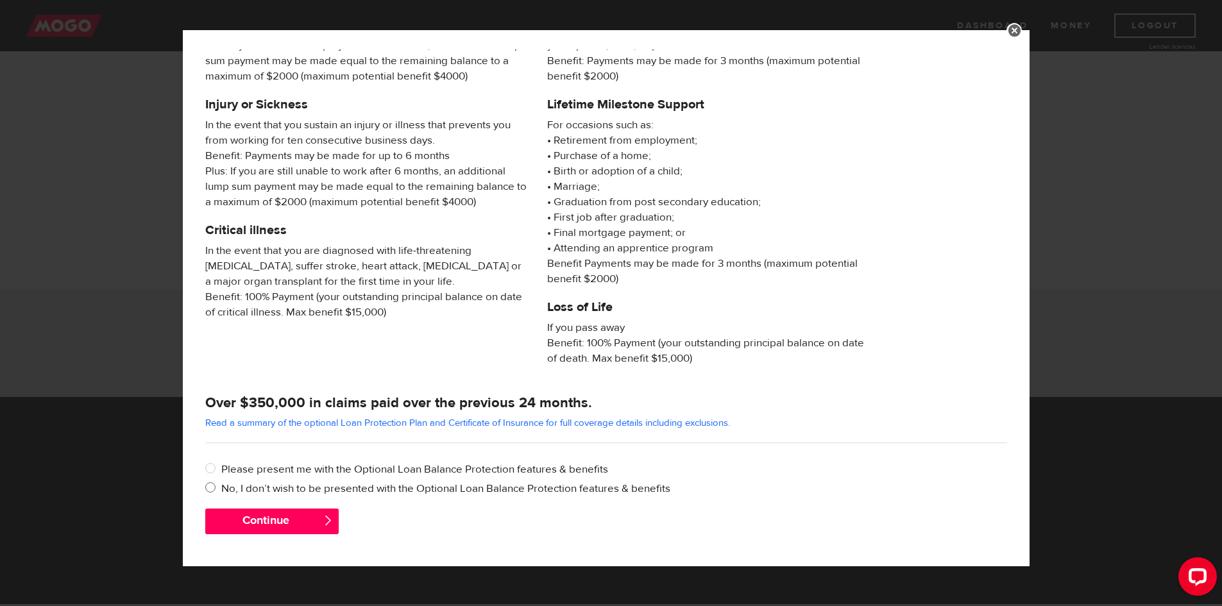
click at [317, 489] on label "No, I don’t wish to be presented with the Optional Loan Balance Protection feat…" at bounding box center [614, 488] width 786 height 15
click at [221, 489] on input "No, I don’t wish to be presented with the Optional Loan Balance Protection feat…" at bounding box center [213, 489] width 16 height 16
radio input "true"
click at [294, 524] on button "Continue" at bounding box center [271, 522] width 133 height 26
